Goal: Transaction & Acquisition: Purchase product/service

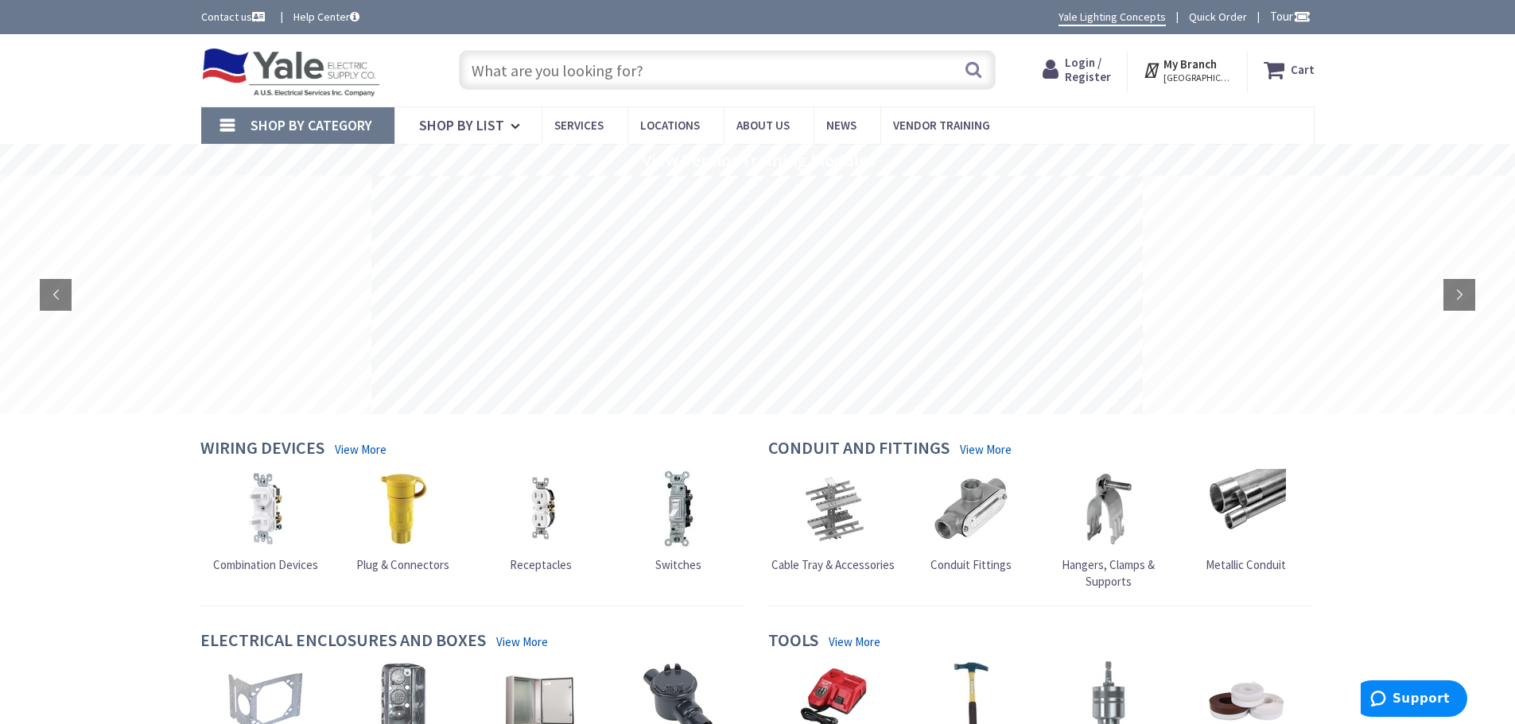
paste input "159607"
type input "159607"
click at [980, 72] on button "Search" at bounding box center [973, 70] width 21 height 36
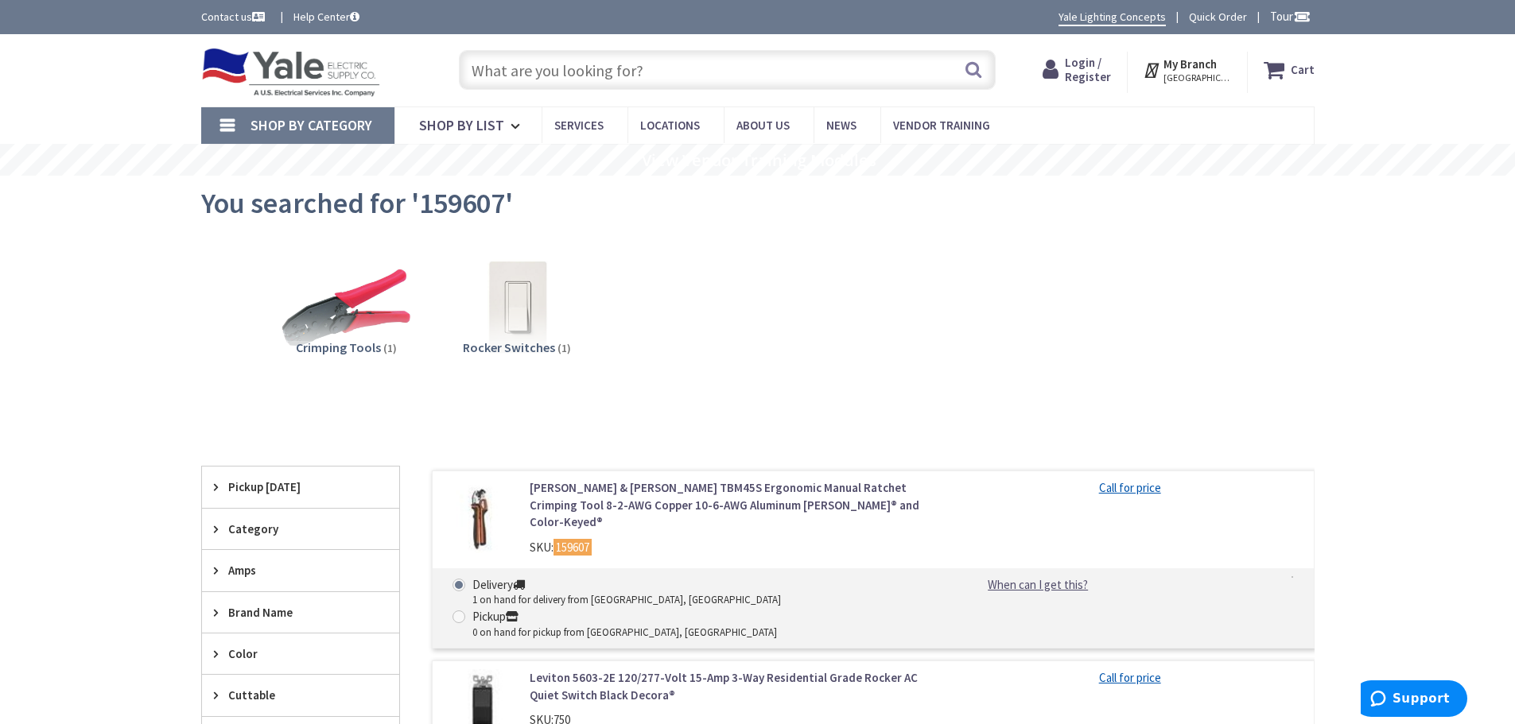
click at [777, 510] on link "[PERSON_NAME] & [PERSON_NAME] TBM45S Ergonomic Manual Ratchet Crimping Tool 8-2…" at bounding box center [732, 504] width 405 height 51
